Goal: Check status: Check status

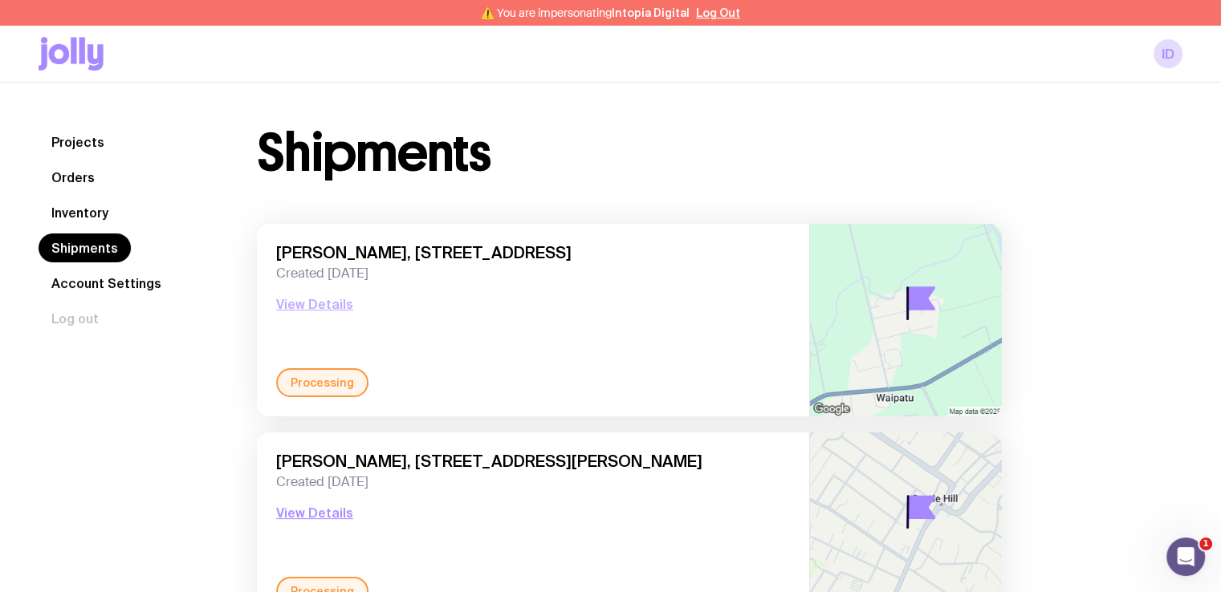
click at [315, 302] on button "View Details" at bounding box center [314, 304] width 77 height 19
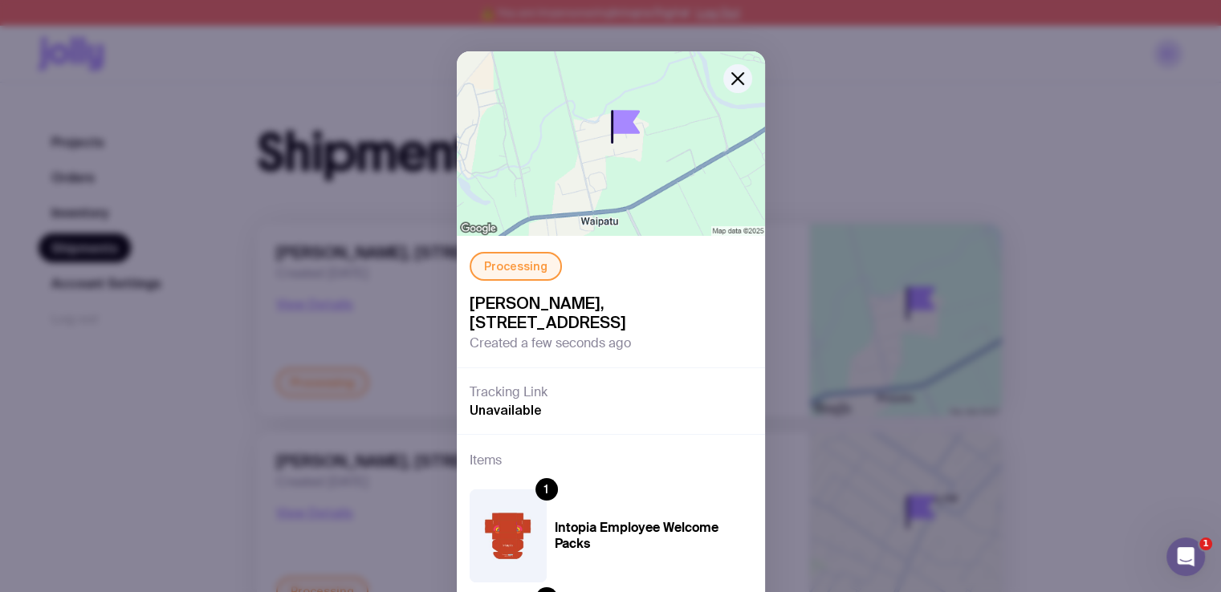
drag, startPoint x: 564, startPoint y: 518, endPoint x: 748, endPoint y: 406, distance: 215.7
click at [564, 518] on div "1 Intopia Employee Welcome Packs" at bounding box center [611, 536] width 283 height 92
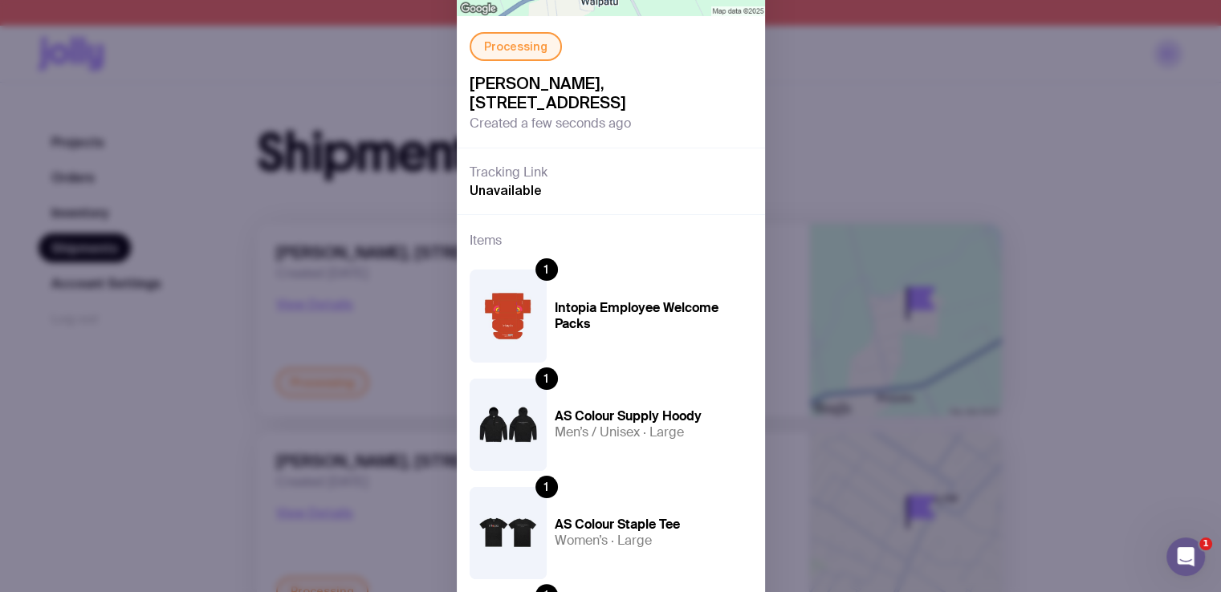
scroll to position [223, 0]
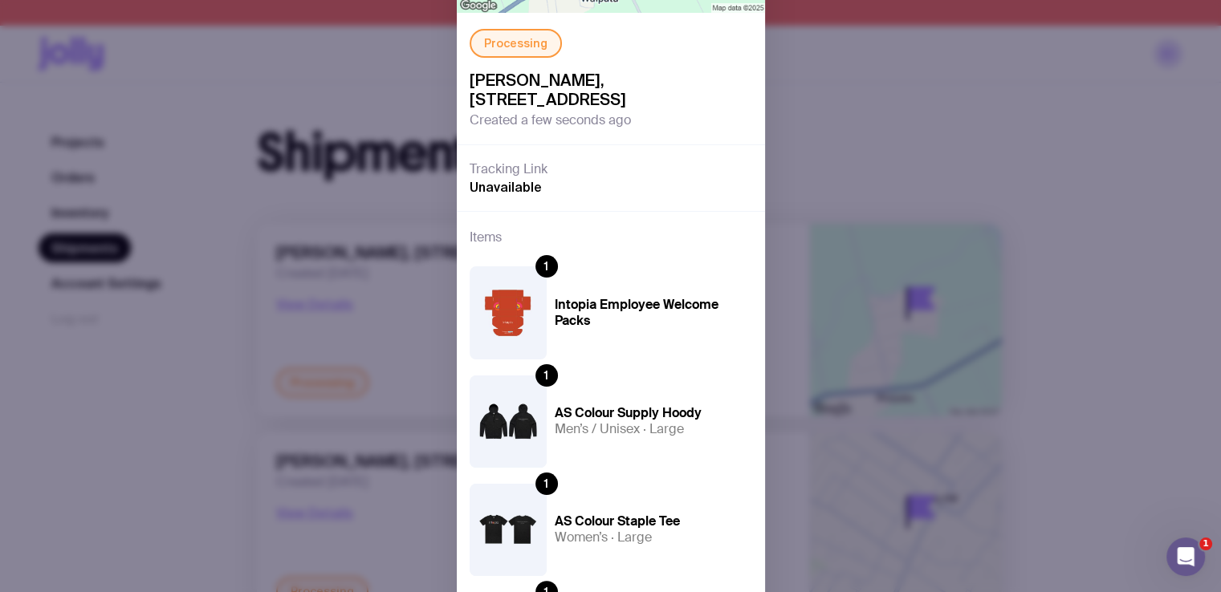
click at [875, 255] on div "Processing [PERSON_NAME], [STREET_ADDRESS] Created a few seconds ago Tracking L…" at bounding box center [610, 296] width 1221 height 592
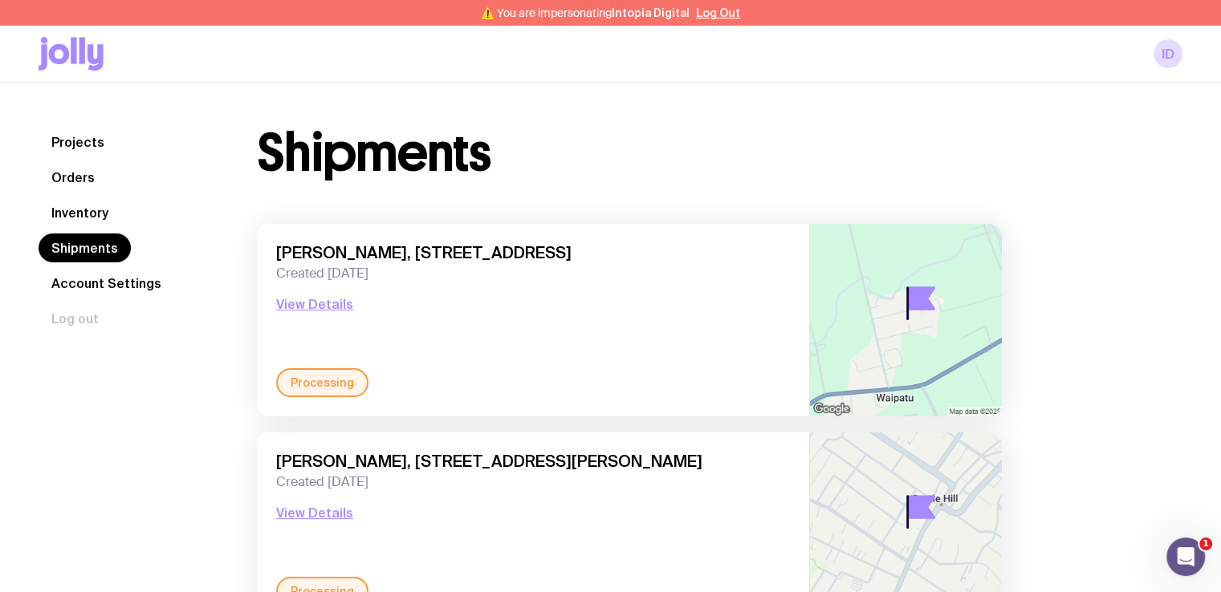
click at [81, 214] on link "Inventory" at bounding box center [80, 212] width 83 height 29
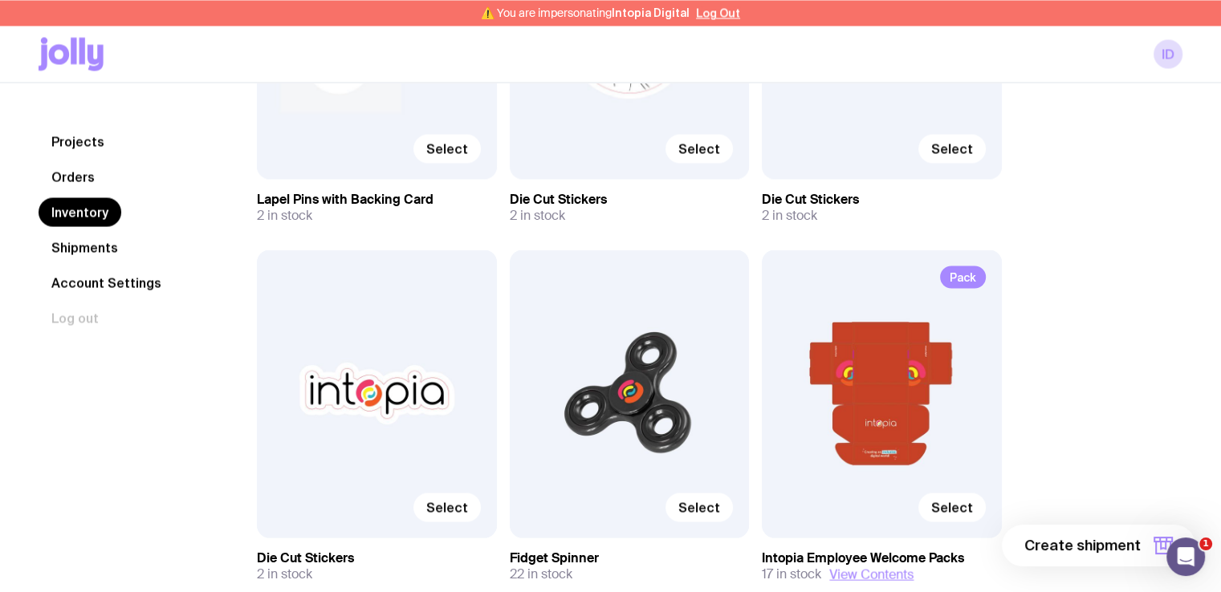
scroll to position [2995, 0]
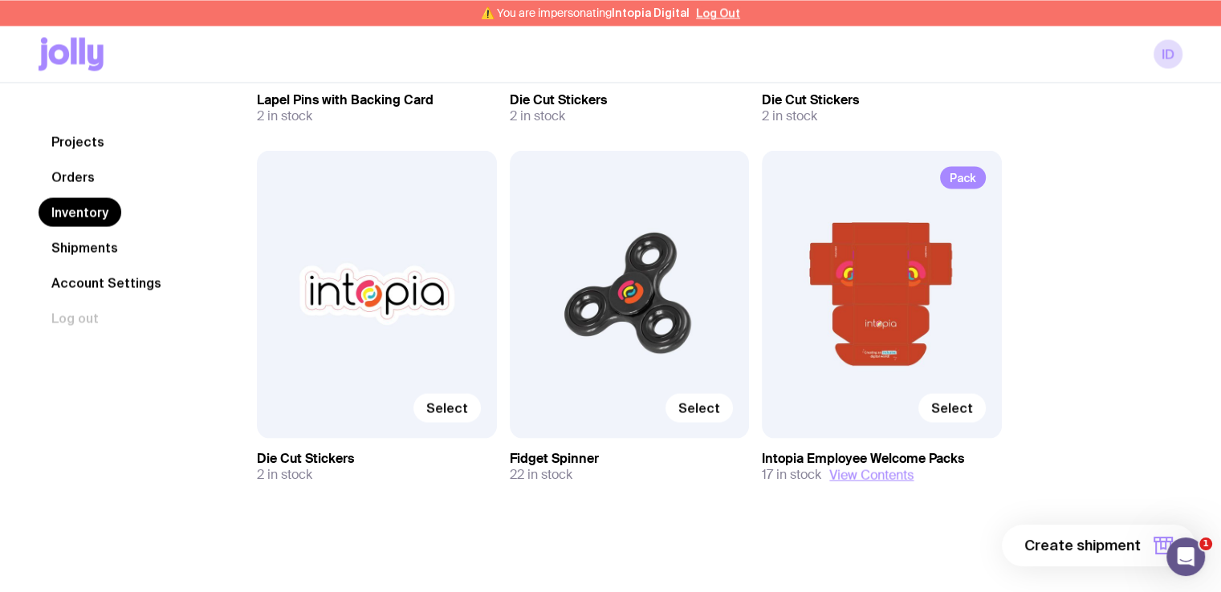
click at [80, 144] on link "Projects" at bounding box center [78, 142] width 79 height 29
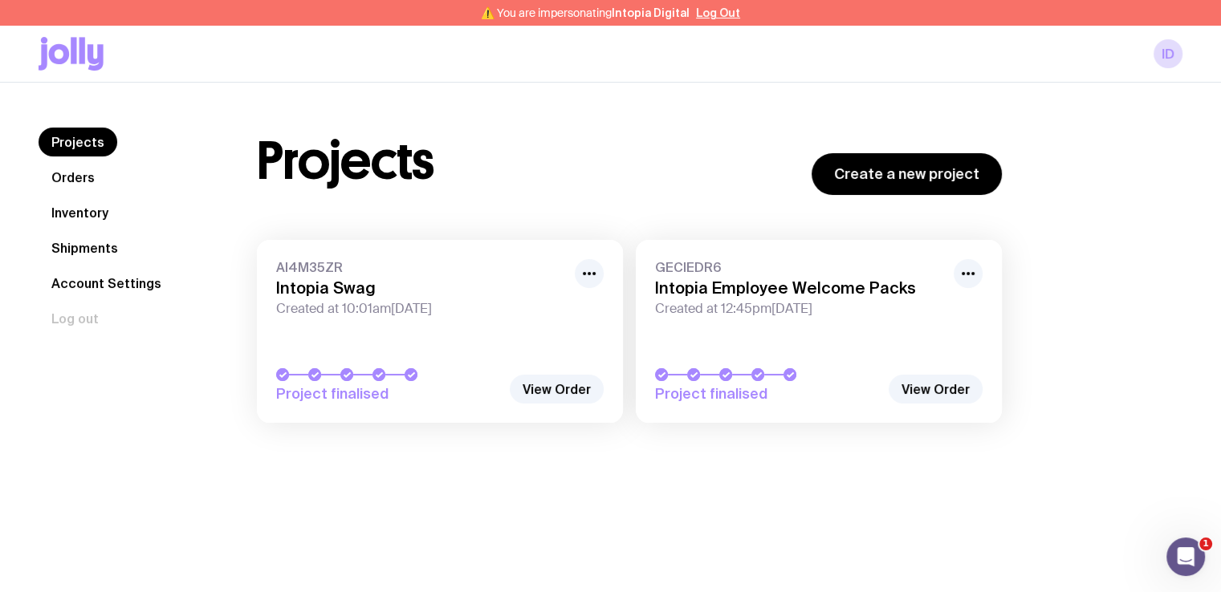
click at [77, 218] on link "Inventory" at bounding box center [80, 212] width 83 height 29
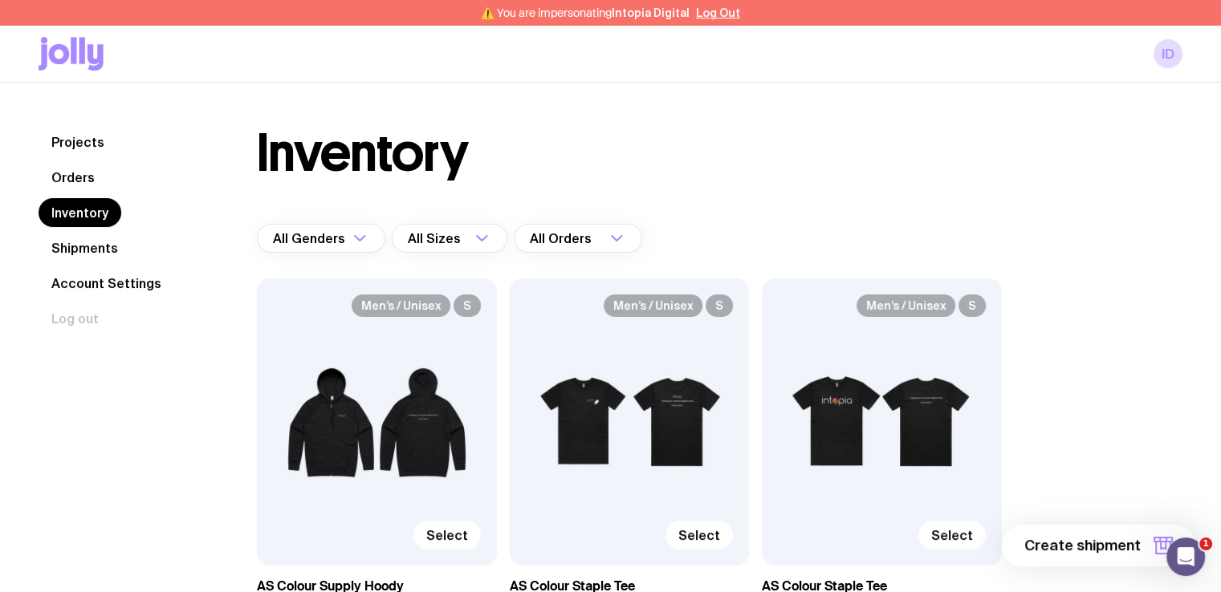
click at [85, 251] on link "Shipments" at bounding box center [85, 248] width 92 height 29
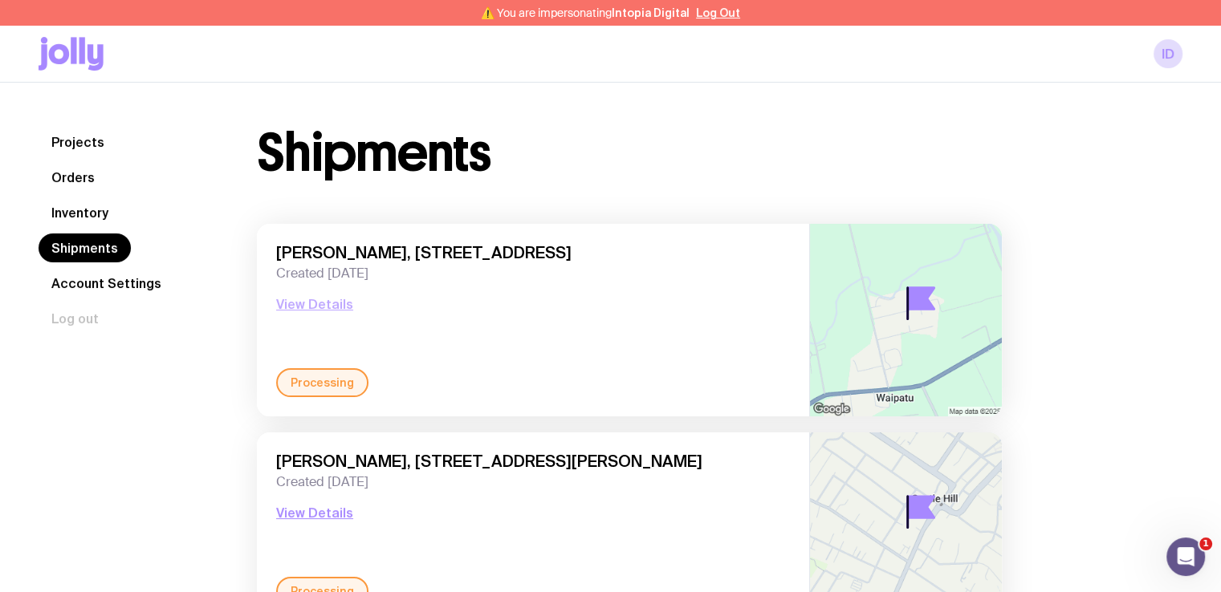
click at [300, 306] on button "View Details" at bounding box center [314, 304] width 77 height 19
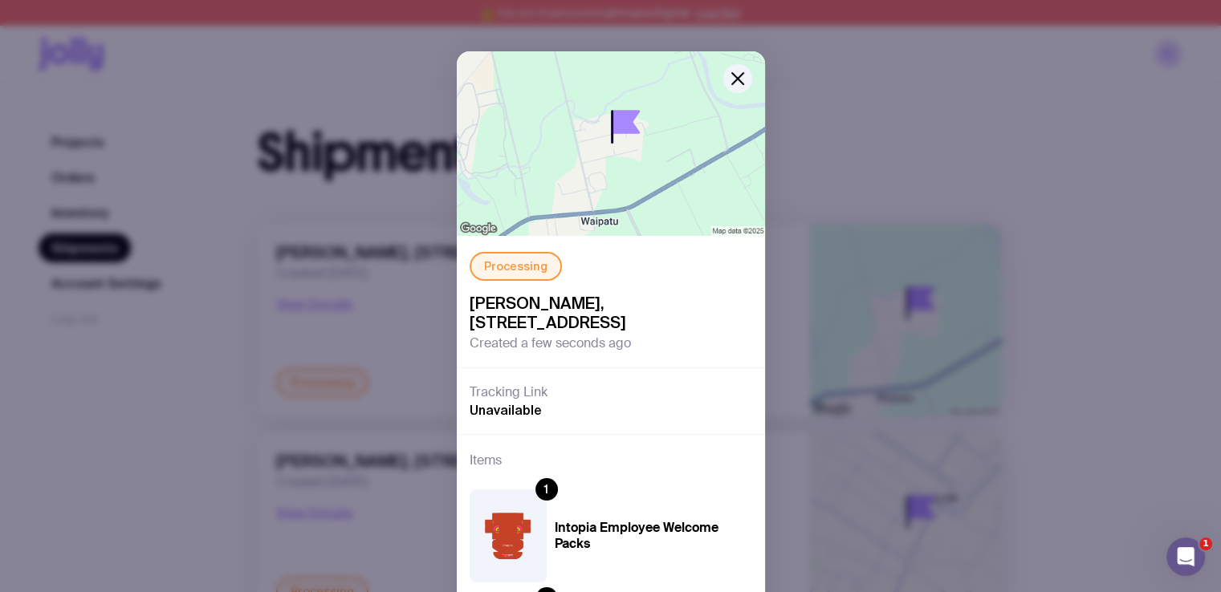
click at [957, 205] on div "Processing [PERSON_NAME], [STREET_ADDRESS] Created a few seconds ago Tracking L…" at bounding box center [610, 296] width 1221 height 592
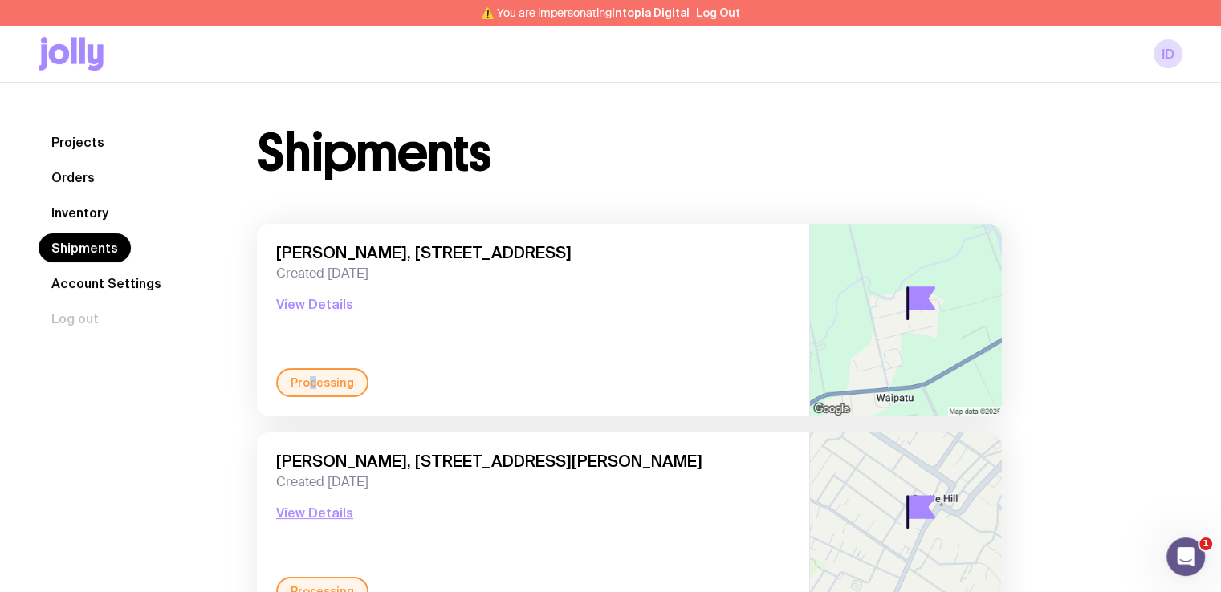
click at [311, 389] on div "Processing" at bounding box center [322, 382] width 92 height 29
click at [313, 304] on button "View Details" at bounding box center [314, 304] width 77 height 19
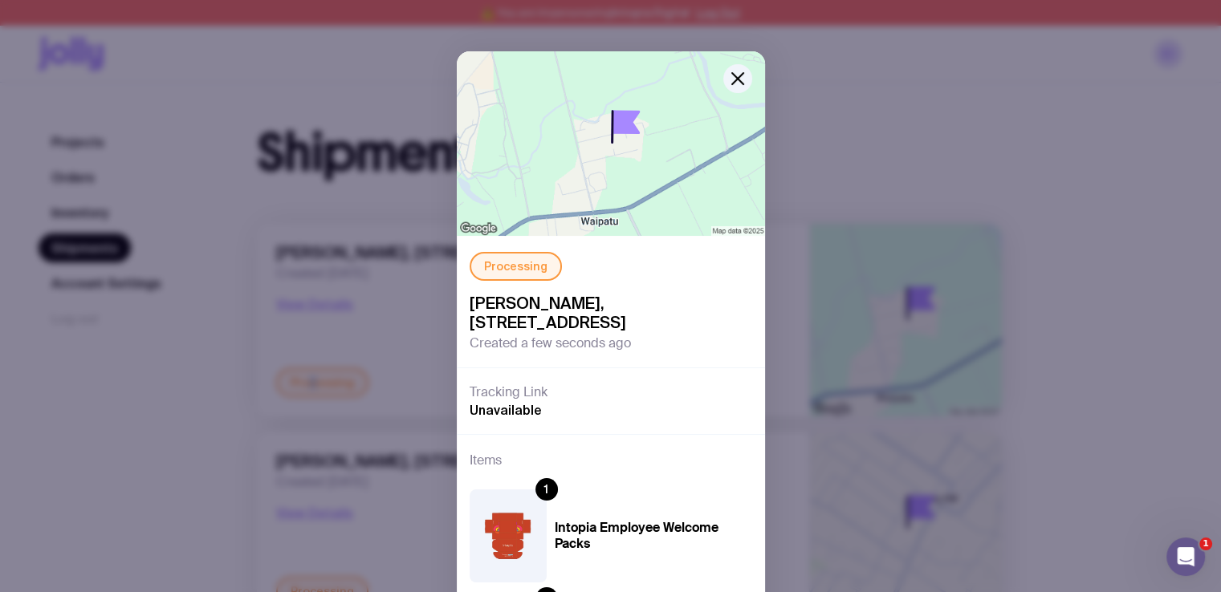
click at [499, 543] on img at bounding box center [508, 536] width 77 height 92
click at [244, 42] on div "Processing [PERSON_NAME], [STREET_ADDRESS] Created a few seconds ago Tracking L…" at bounding box center [610, 296] width 1221 height 592
